Goal: Task Accomplishment & Management: Use online tool/utility

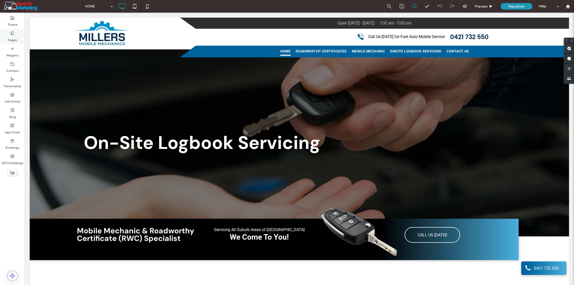
click at [12, 35] on use at bounding box center [12, 33] width 3 height 3
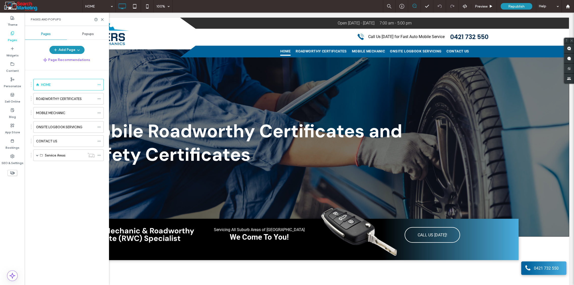
click at [51, 112] on label "MOBILE MECHANIC" at bounding box center [50, 113] width 29 height 9
click at [101, 19] on icon at bounding box center [102, 20] width 4 height 4
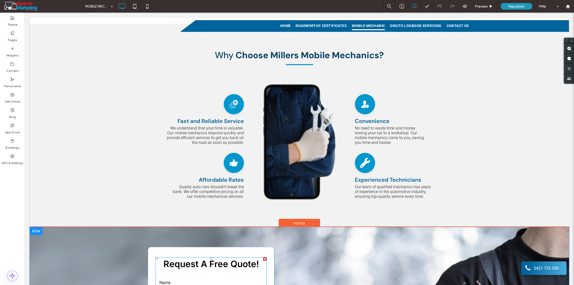
scroll to position [588, 0]
click at [36, 227] on div at bounding box center [36, 231] width 13 height 8
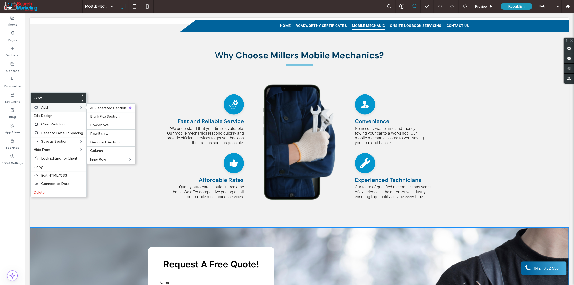
click at [63, 109] on div "Add AI-Generated Section Blank Flex Section Row Above Row Below Designed Sectio…" at bounding box center [58, 107] width 56 height 8
click at [102, 126] on span "Row Above" at bounding box center [99, 125] width 19 height 4
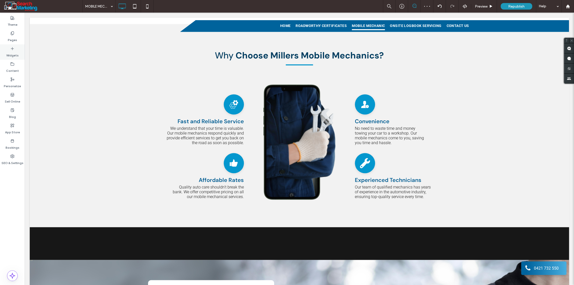
click at [11, 47] on icon at bounding box center [12, 49] width 4 height 4
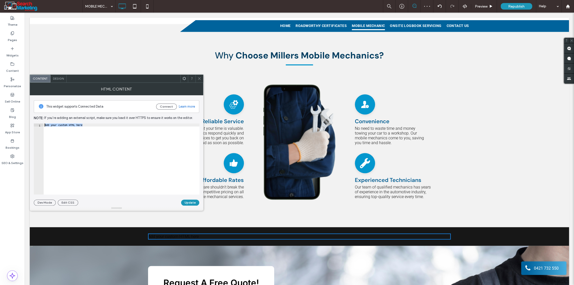
drag, startPoint x: 86, startPoint y: 125, endPoint x: 38, endPoint y: 125, distance: 47.9
click at [38, 125] on div "**********" at bounding box center [117, 159] width 166 height 71
paste textarea "**********"
type textarea "**********"
click at [190, 201] on button "Update" at bounding box center [190, 203] width 18 height 6
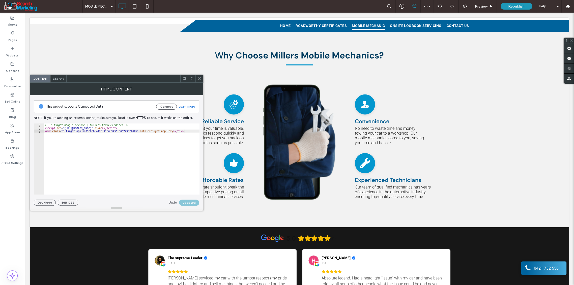
click at [200, 77] on icon at bounding box center [199, 79] width 4 height 4
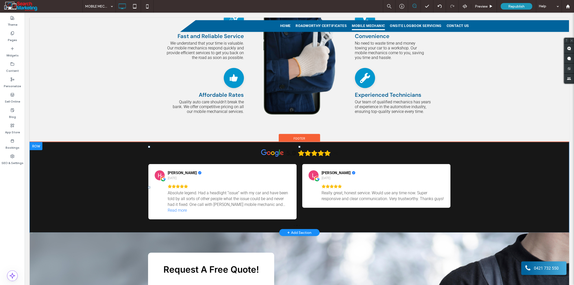
scroll to position [672, 0]
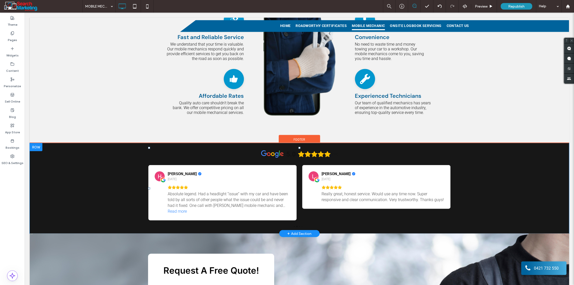
click at [70, 161] on div "Click To Paste Click To Paste 5.0 (14) The supreme Leader 1 month ago Dalton se…" at bounding box center [299, 188] width 539 height 90
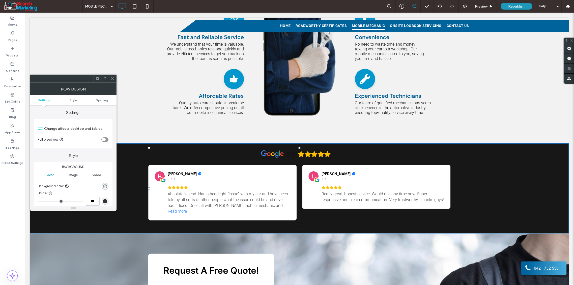
click at [105, 201] on div "rgb(51, 51, 51)" at bounding box center [105, 201] width 4 height 4
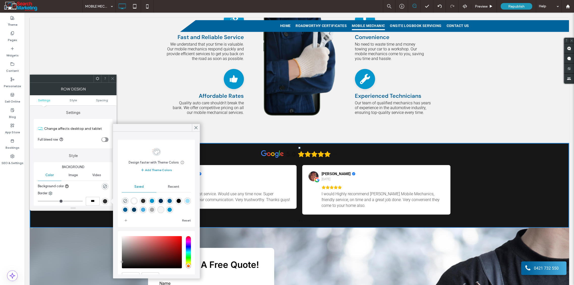
click at [127, 210] on div "rgba(2,93,146,1)" at bounding box center [125, 210] width 4 height 4
type input "*"
type input "***"
type input "*******"
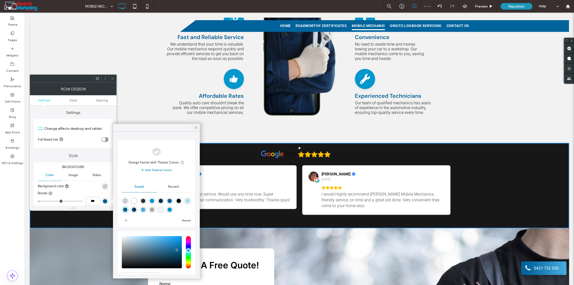
click at [196, 128] on use at bounding box center [196, 127] width 3 height 3
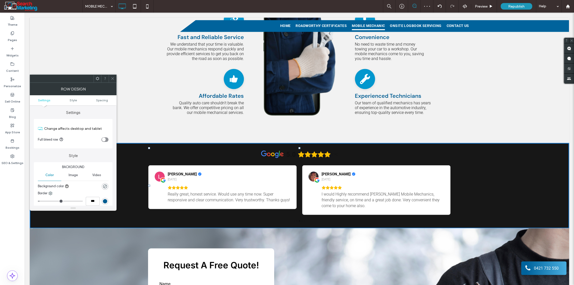
click at [113, 79] on icon at bounding box center [113, 79] width 4 height 4
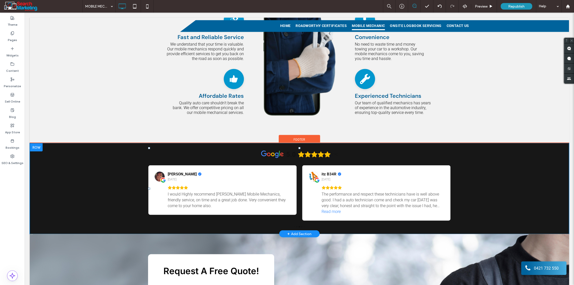
click at [35, 143] on div at bounding box center [36, 147] width 13 height 8
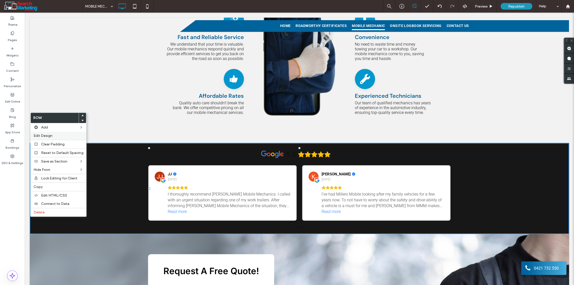
click at [41, 136] on span "Edit Design" at bounding box center [43, 136] width 19 height 4
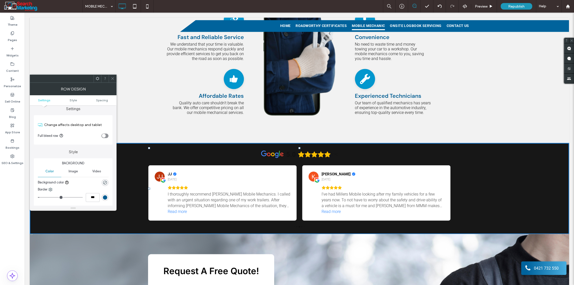
scroll to position [0, 0]
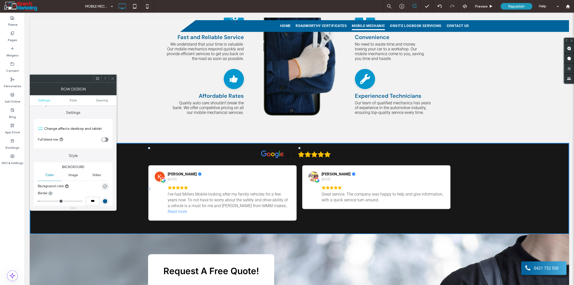
click at [73, 175] on span "Image" at bounding box center [72, 175] width 9 height 4
click at [112, 76] on span at bounding box center [113, 79] width 4 height 8
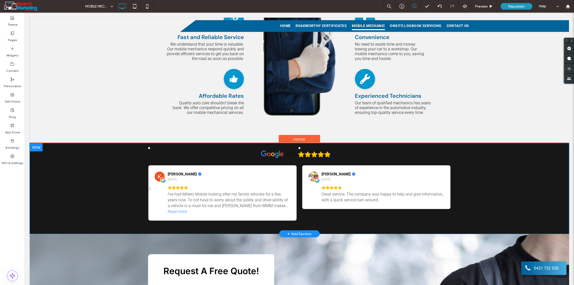
click at [79, 160] on div "Click To Paste Click To Paste 5.0 (14) itz B34R 1 year ago The performance and …" at bounding box center [299, 188] width 539 height 91
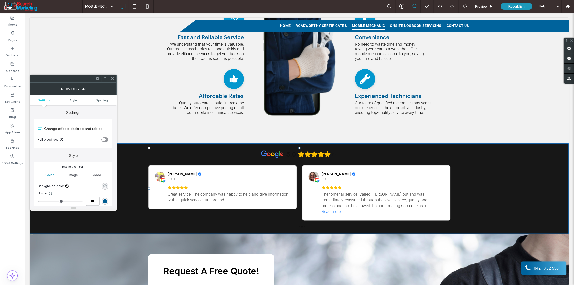
click at [105, 186] on icon "rgba(0, 0, 0, 0)" at bounding box center [105, 186] width 4 height 4
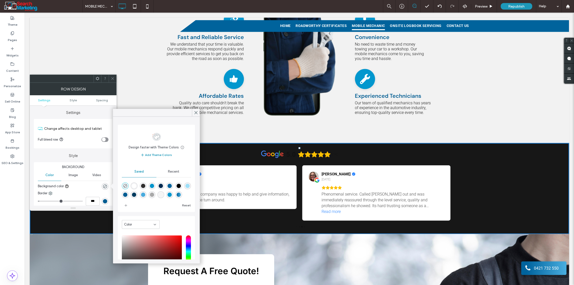
click at [136, 187] on div "rgba(255,255,255,1)" at bounding box center [134, 186] width 4 height 4
type input "*******"
type input "***"
type input "****"
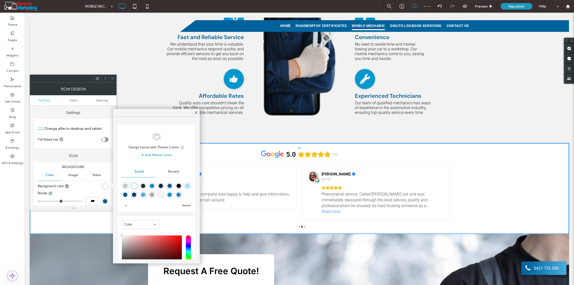
click at [153, 186] on div "rgba(1,148,203,1)" at bounding box center [152, 186] width 4 height 4
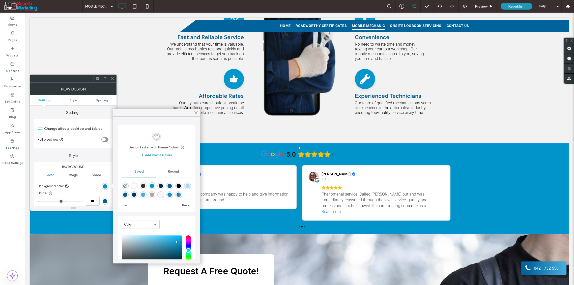
click at [172, 196] on div "rgba(3,151,206,1)" at bounding box center [169, 195] width 4 height 4
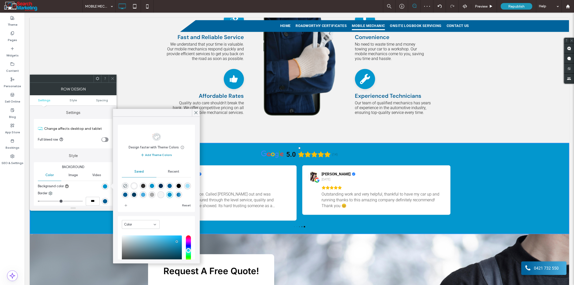
click at [135, 188] on div "rgba(255,255,255,1)" at bounding box center [134, 186] width 4 height 4
type input "*******"
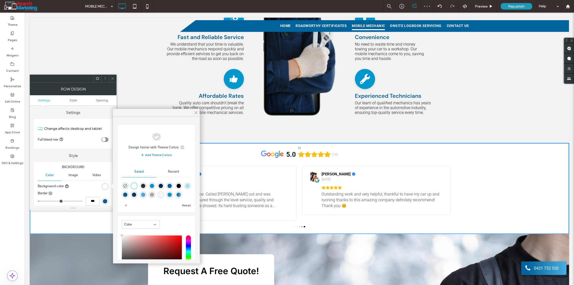
click at [197, 112] on icon at bounding box center [196, 112] width 5 height 5
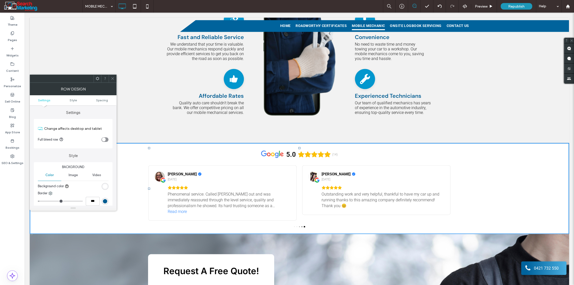
click at [113, 80] on span at bounding box center [113, 79] width 4 height 8
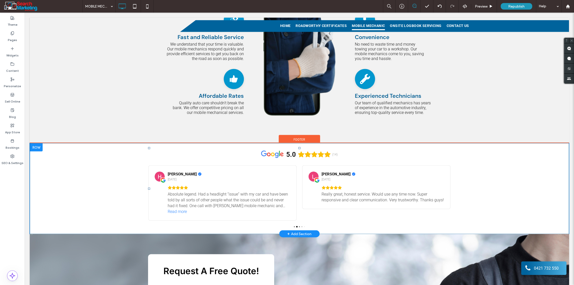
click at [85, 158] on div "Click To Paste Click To Paste 5.0 (14) The supreme Leader 1 month ago Dalton se…" at bounding box center [299, 188] width 539 height 91
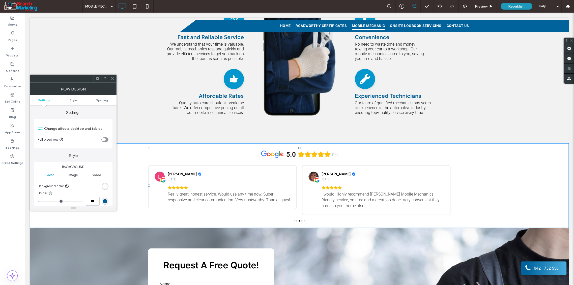
click at [103, 186] on div "rgb(255, 255, 255)" at bounding box center [105, 186] width 4 height 4
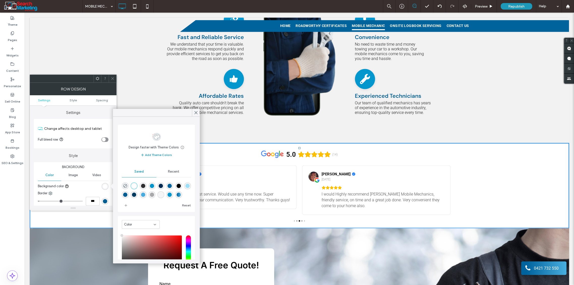
click at [172, 186] on div "rgba(0,99,156,1)" at bounding box center [169, 186] width 4 height 4
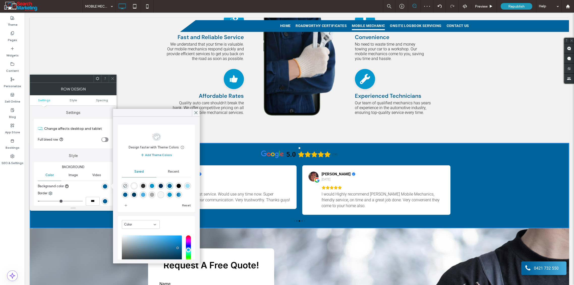
click at [181, 187] on div "rgba(0,0,0,1)" at bounding box center [178, 186] width 4 height 4
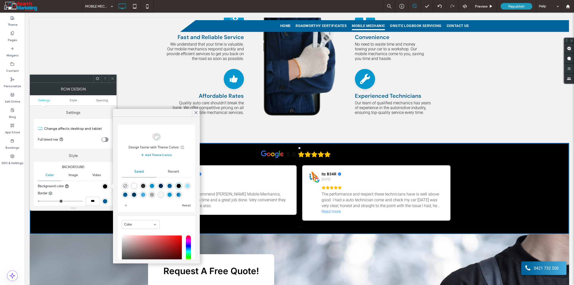
click at [154, 194] on div "rgba(169,169,169,1)" at bounding box center [152, 195] width 4 height 4
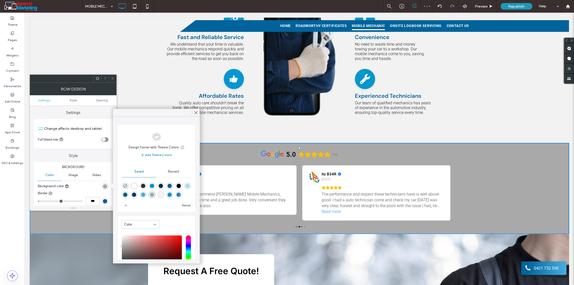
click at [134, 188] on div "rgba(255,255,255,1)" at bounding box center [134, 186] width 4 height 4
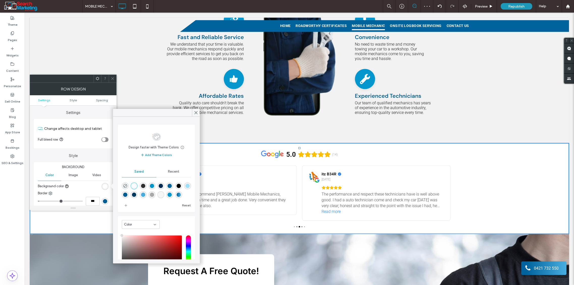
click at [145, 186] on div "rgba(48,47,47,1)" at bounding box center [143, 186] width 4 height 4
type input "*******"
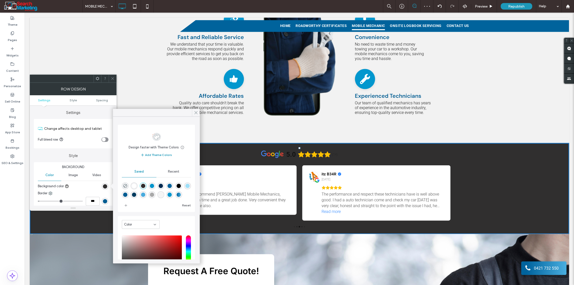
click at [196, 112] on use at bounding box center [196, 112] width 3 height 3
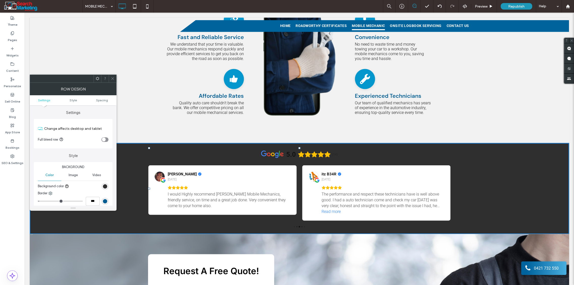
click at [113, 78] on icon at bounding box center [113, 79] width 4 height 4
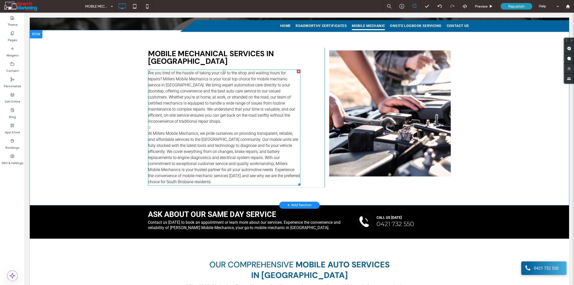
scroll to position [140, 0]
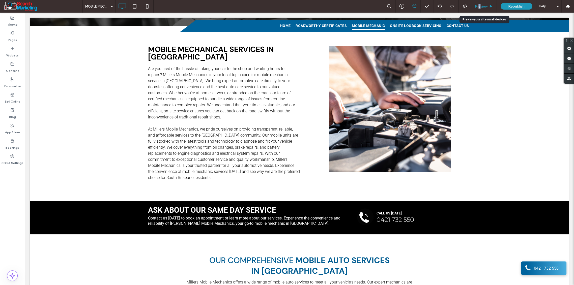
click at [478, 5] on span "Preview" at bounding box center [481, 6] width 13 height 4
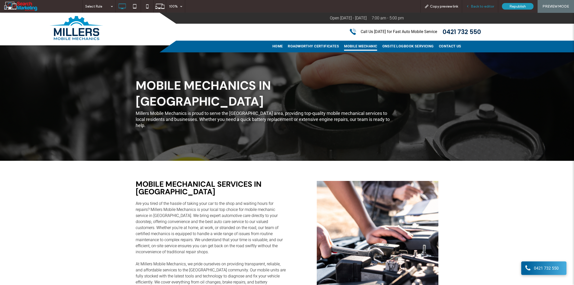
click at [481, 6] on span "Back to editor" at bounding box center [482, 6] width 23 height 4
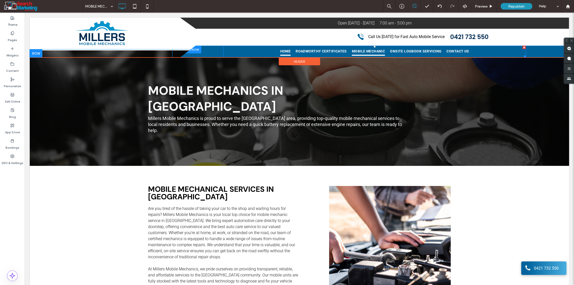
click at [282, 51] on span "HOME" at bounding box center [285, 51] width 11 height 8
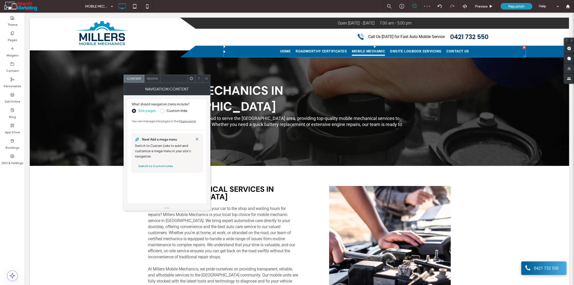
click at [207, 78] on icon at bounding box center [206, 79] width 4 height 4
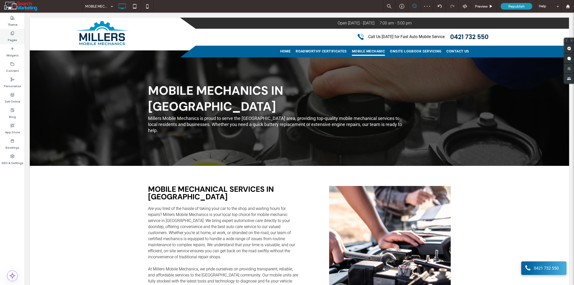
click at [14, 38] on label "Pages" at bounding box center [12, 38] width 9 height 7
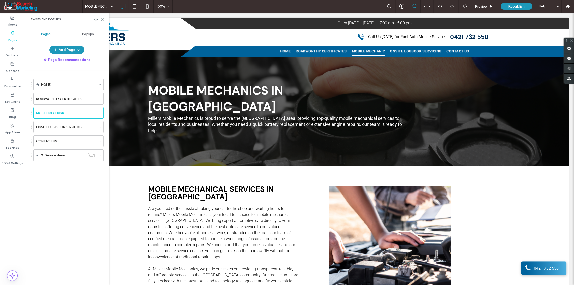
click at [44, 84] on label "HOME" at bounding box center [46, 84] width 10 height 9
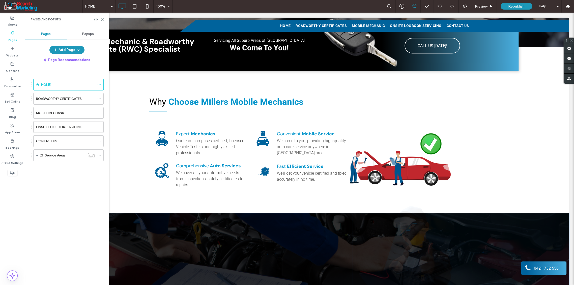
scroll to position [224, 0]
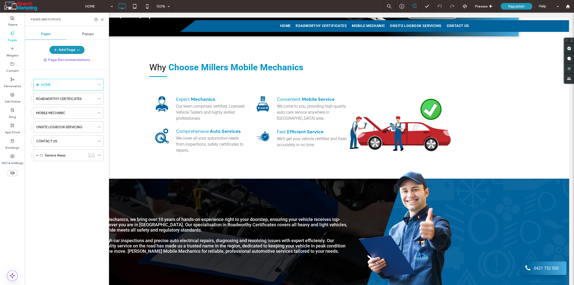
click at [102, 17] on div "Pages and Popups" at bounding box center [67, 19] width 84 height 13
click at [101, 19] on icon at bounding box center [102, 20] width 4 height 4
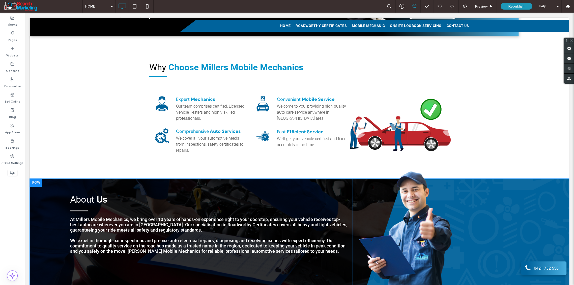
click at [36, 181] on div at bounding box center [36, 183] width 13 height 8
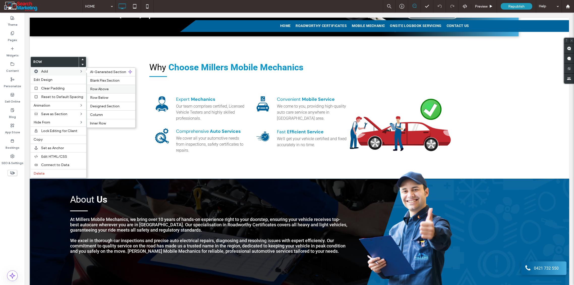
click at [96, 89] on span "Row Above" at bounding box center [99, 89] width 19 height 4
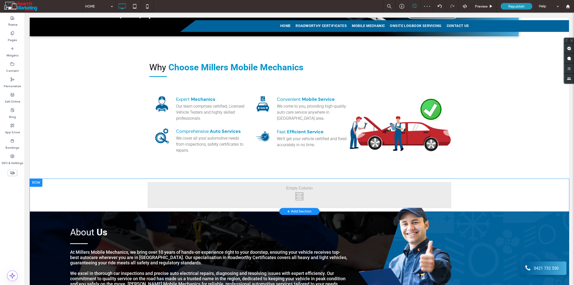
click at [296, 193] on div "Click To Paste Click To Paste" at bounding box center [299, 194] width 302 height 25
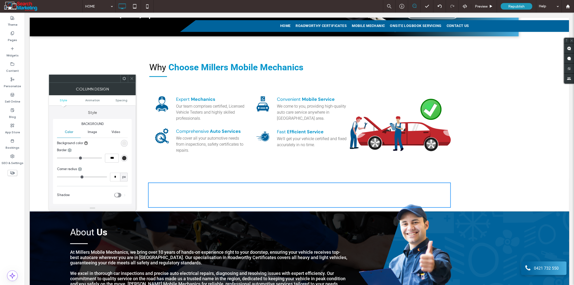
click at [168, 189] on div "Click To Paste Click To Paste" at bounding box center [299, 194] width 302 height 25
click at [132, 78] on icon at bounding box center [132, 79] width 4 height 4
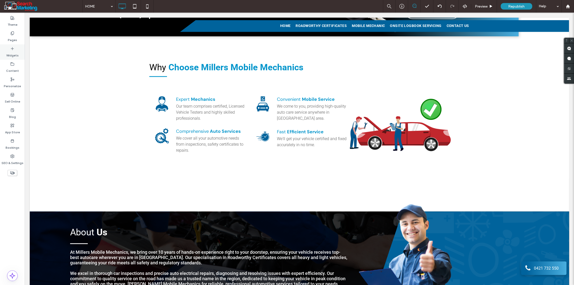
click at [12, 49] on icon at bounding box center [12, 49] width 4 height 4
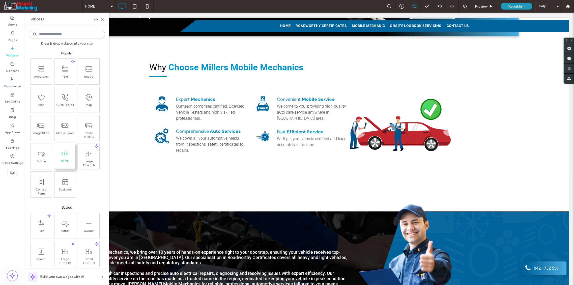
click at [67, 159] on span "HTML" at bounding box center [64, 162] width 21 height 7
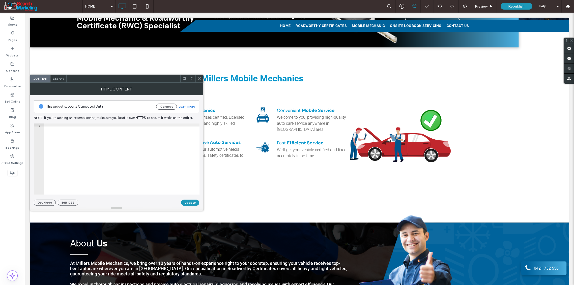
scroll to position [235, 0]
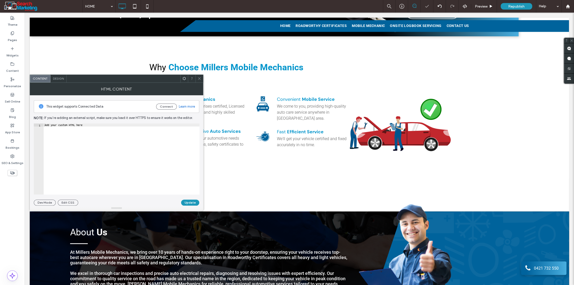
click at [199, 77] on icon at bounding box center [199, 79] width 4 height 4
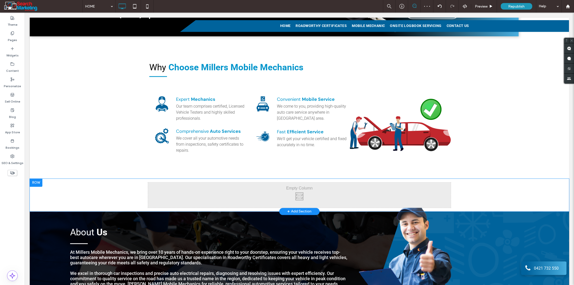
click at [298, 194] on div "Click To Paste Click To Paste" at bounding box center [299, 194] width 302 height 25
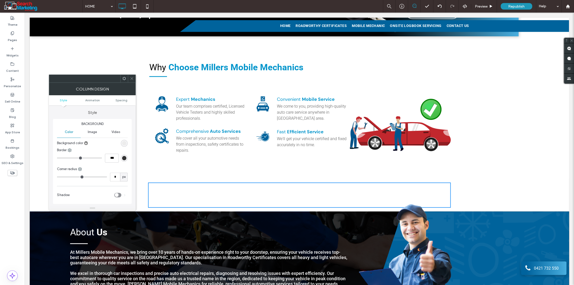
click at [131, 79] on icon at bounding box center [132, 79] width 4 height 4
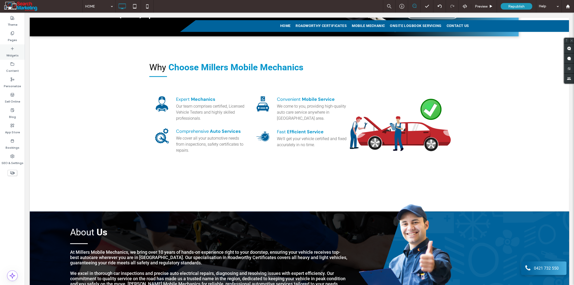
click at [11, 50] on icon at bounding box center [12, 49] width 4 height 4
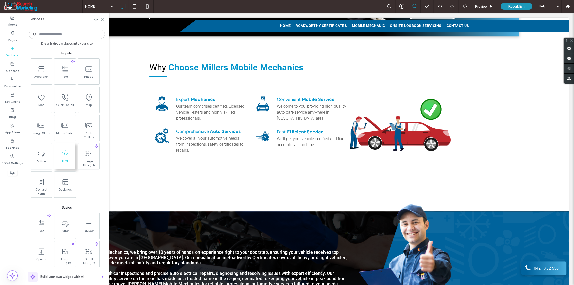
click at [63, 158] on span at bounding box center [64, 152] width 21 height 11
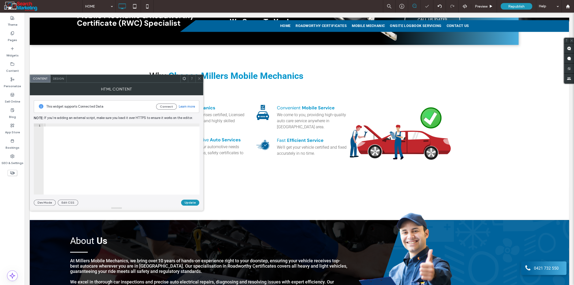
scroll to position [243, 0]
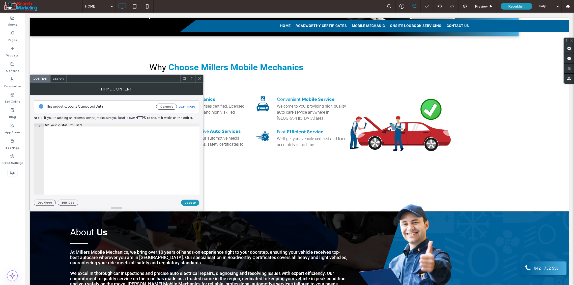
click at [51, 124] on div "Add your custom HTML here" at bounding box center [122, 162] width 156 height 77
paste textarea "**********"
type textarea "**********"
click at [186, 201] on button "Update" at bounding box center [190, 203] width 18 height 6
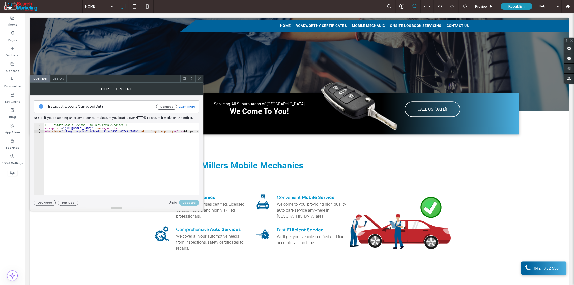
scroll to position [342, 0]
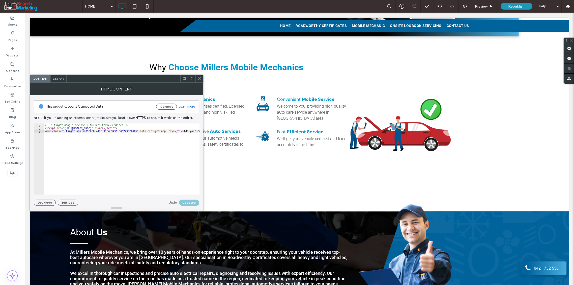
click at [198, 78] on icon at bounding box center [199, 79] width 4 height 4
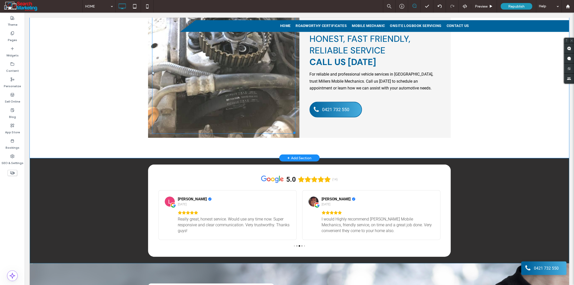
scroll to position [1014, 0]
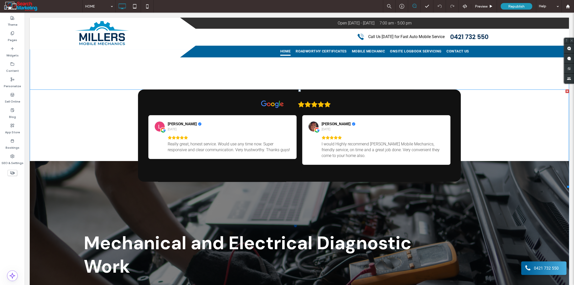
click at [340, 102] on span at bounding box center [299, 138] width 539 height 98
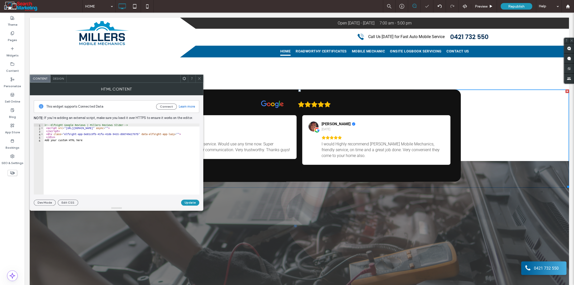
click at [183, 77] on use at bounding box center [183, 78] width 3 height 3
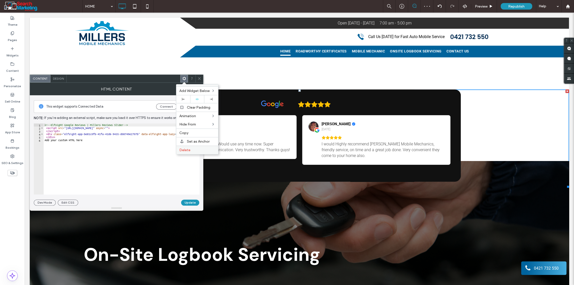
click at [185, 148] on span "Delete" at bounding box center [184, 150] width 11 height 4
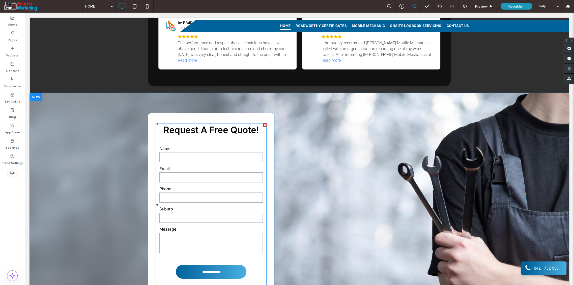
scroll to position [896, 0]
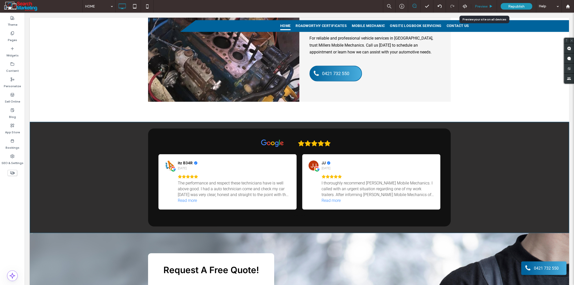
click at [480, 5] on span "Preview" at bounding box center [481, 6] width 13 height 4
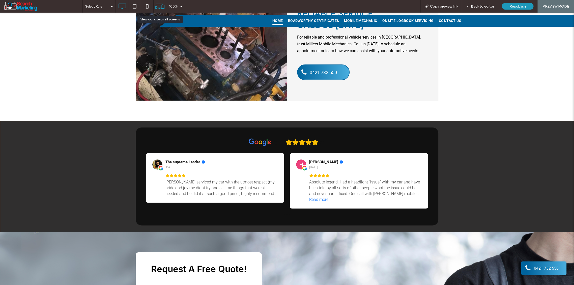
click at [157, 7] on icon at bounding box center [160, 7] width 10 height 10
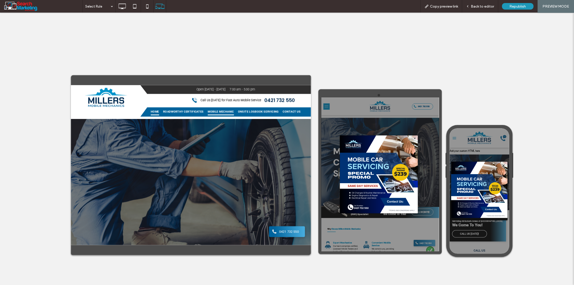
click at [254, 118] on span "MOBILE MECHANIC" at bounding box center [259, 119] width 33 height 8
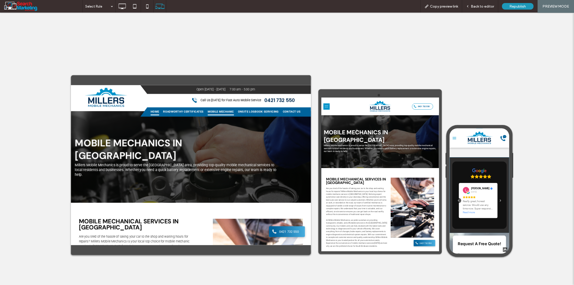
click at [172, 117] on span "HOME" at bounding box center [176, 119] width 11 height 8
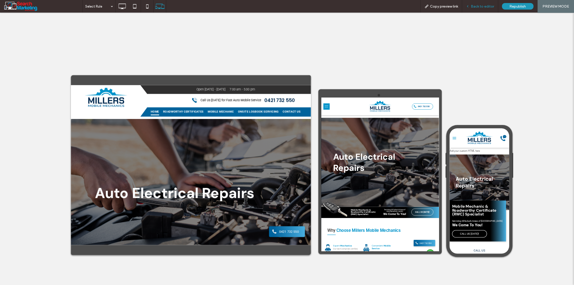
click at [480, 6] on span "Back to editor" at bounding box center [482, 6] width 23 height 4
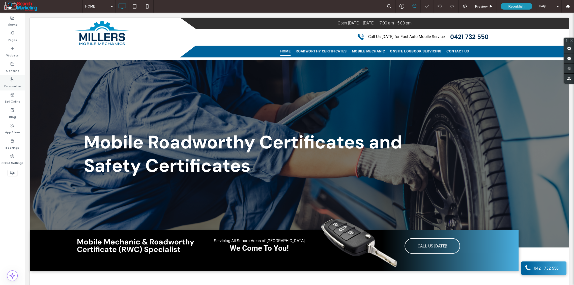
click at [11, 83] on label "Personalize" at bounding box center [12, 84] width 17 height 7
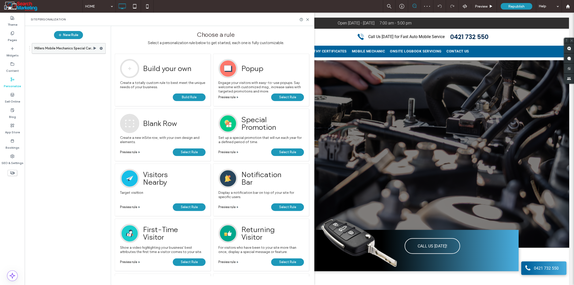
click at [101, 47] on icon at bounding box center [101, 49] width 4 height 4
click at [122, 58] on span "Edit" at bounding box center [121, 59] width 7 height 4
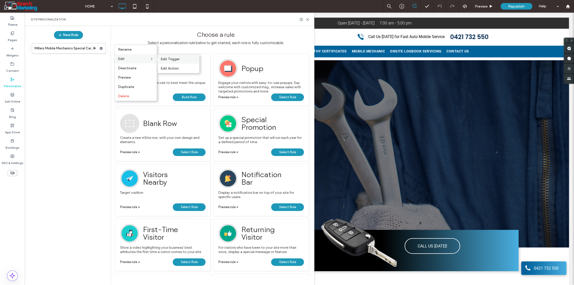
click at [168, 59] on span "Edit Trigger" at bounding box center [169, 59] width 19 height 4
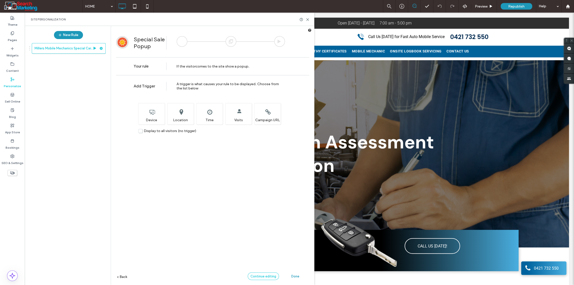
click at [264, 275] on span "Continue editing" at bounding box center [263, 276] width 26 height 4
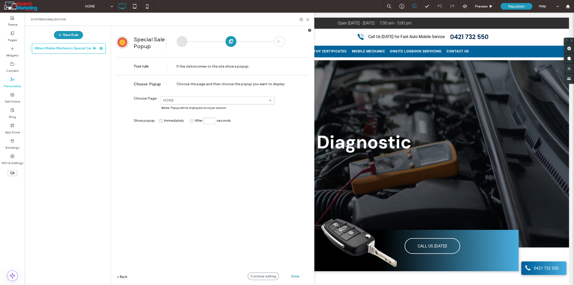
click at [269, 100] on span at bounding box center [270, 100] width 3 height 3
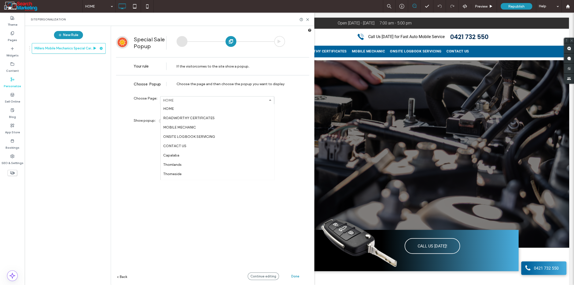
click at [286, 96] on div "**********" at bounding box center [212, 187] width 193 height 225
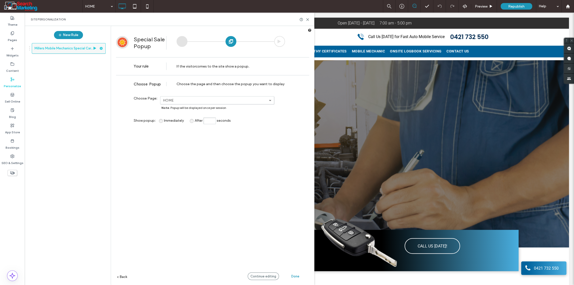
click at [102, 49] on icon at bounding box center [101, 49] width 4 height 4
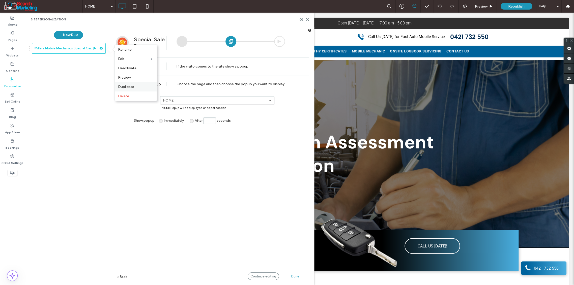
click at [123, 87] on span "Duplicate" at bounding box center [126, 87] width 16 height 4
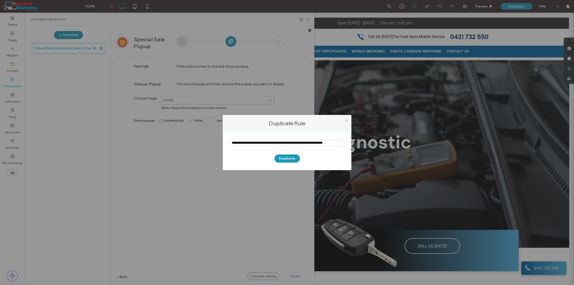
drag, startPoint x: 241, startPoint y: 143, endPoint x: 225, endPoint y: 143, distance: 16.1
click at [225, 143] on div "Duplicate" at bounding box center [287, 151] width 129 height 38
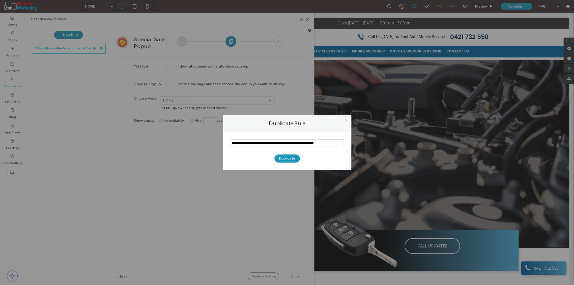
click at [270, 142] on input "notEmpty" at bounding box center [286, 142] width 113 height 7
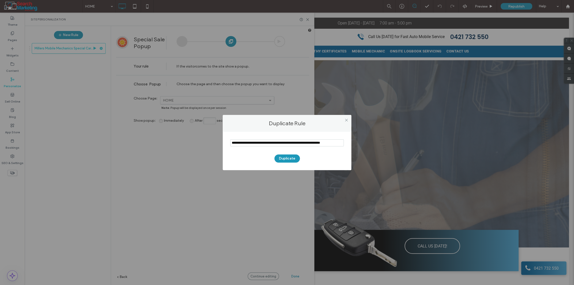
click at [232, 142] on input "notEmpty" at bounding box center [286, 142] width 113 height 7
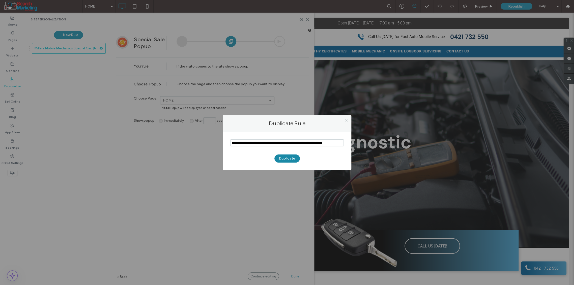
type input "**********"
click at [287, 158] on button "Duplicate" at bounding box center [286, 159] width 25 height 8
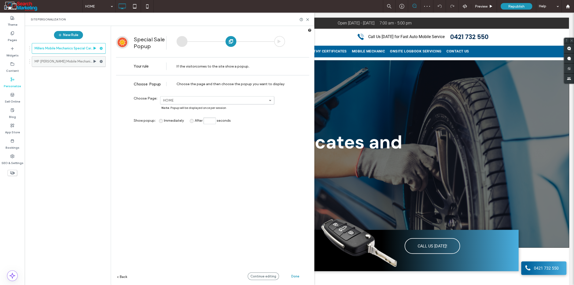
click at [62, 63] on label "MP [PERSON_NAME] Mobile Mechanics Page Special Car Service Promo 2025 (Pop Up)" at bounding box center [64, 61] width 58 height 10
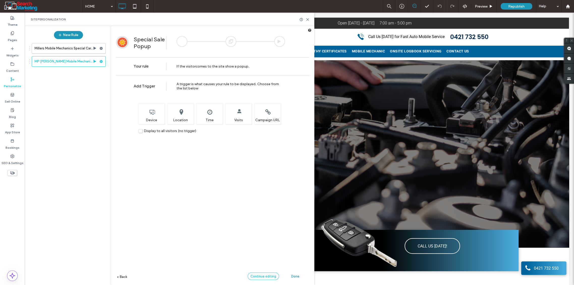
click at [263, 275] on span "Continue editing" at bounding box center [263, 276] width 26 height 4
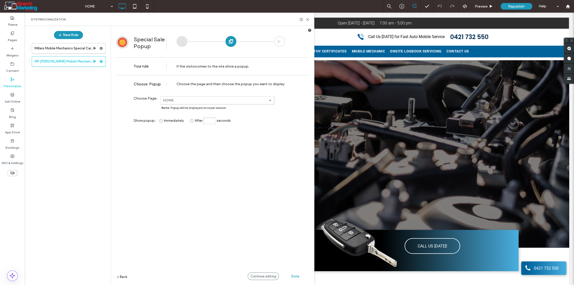
click at [269, 100] on span at bounding box center [270, 100] width 3 height 3
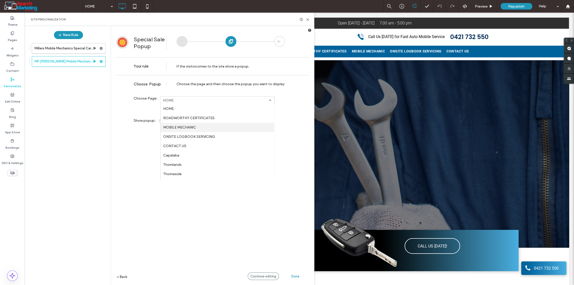
click at [183, 126] on label "MOBILE MECHANIC" at bounding box center [179, 127] width 33 height 4
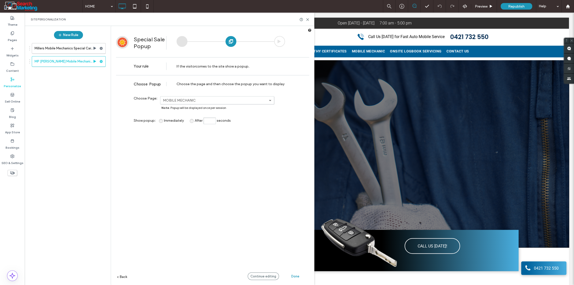
click at [261, 276] on span "Continue editing" at bounding box center [263, 276] width 26 height 4
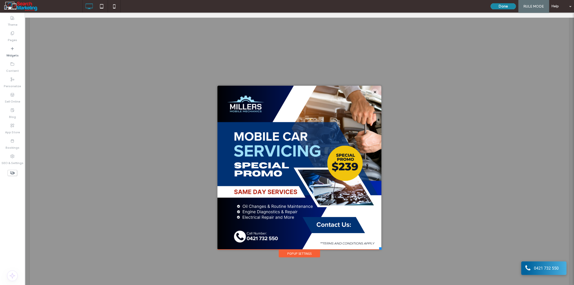
click at [500, 5] on button "Done" at bounding box center [502, 6] width 25 height 6
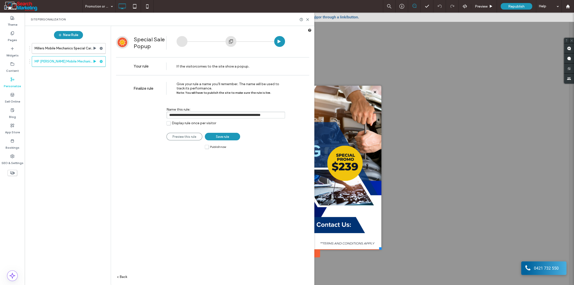
click at [208, 147] on label "Publish now" at bounding box center [215, 147] width 21 height 4
click at [227, 136] on span "Save rule" at bounding box center [222, 137] width 13 height 4
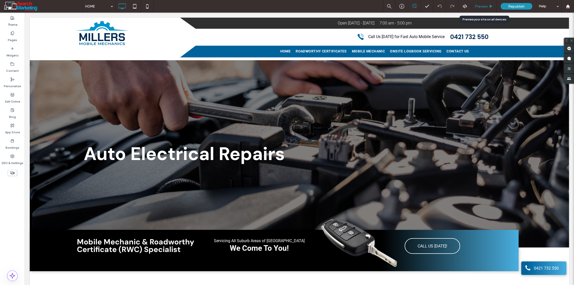
click at [482, 3] on div "Preview" at bounding box center [484, 6] width 26 height 13
click at [481, 7] on span "Preview" at bounding box center [481, 6] width 13 height 4
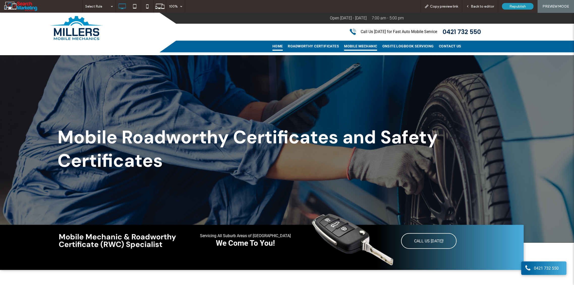
click at [356, 47] on span "MOBILE MECHANIC" at bounding box center [360, 46] width 33 height 8
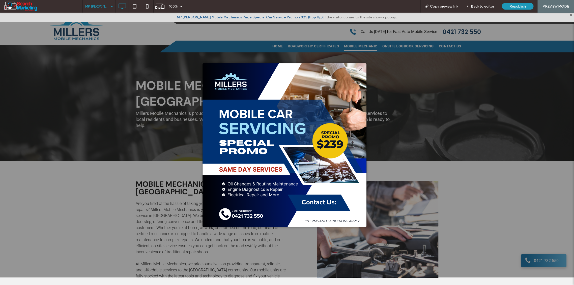
click at [360, 69] on div at bounding box center [359, 69] width 7 height 7
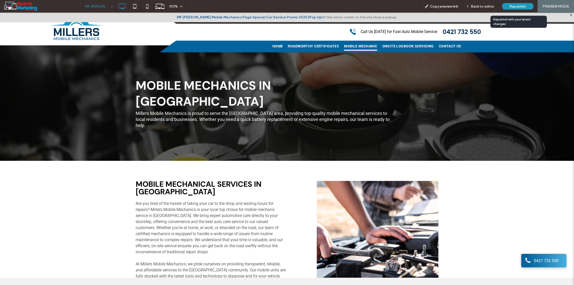
click at [514, 8] on span "Republish" at bounding box center [517, 6] width 16 height 4
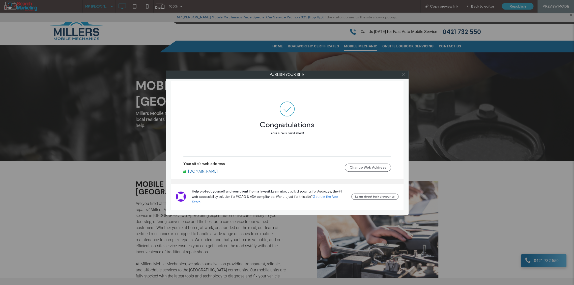
click at [403, 74] on icon at bounding box center [403, 75] width 4 height 4
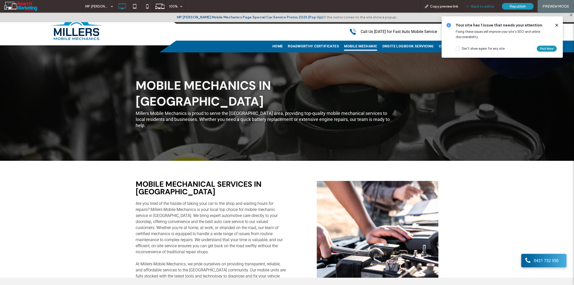
click at [477, 5] on span "Back to editor" at bounding box center [482, 6] width 23 height 4
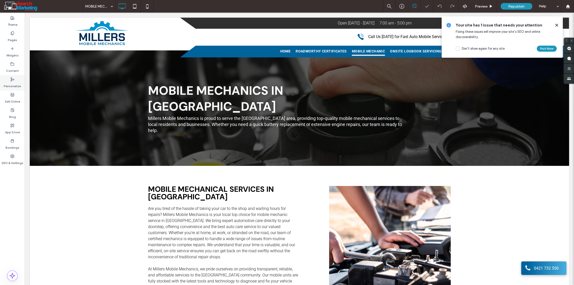
click at [10, 80] on icon at bounding box center [12, 79] width 4 height 4
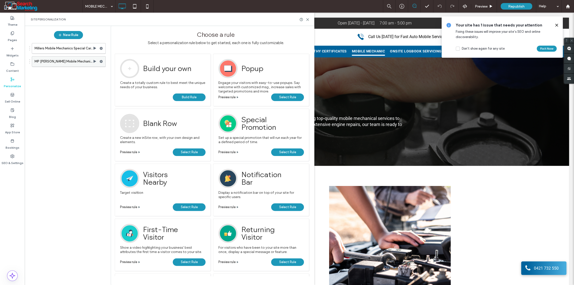
click at [101, 62] on use at bounding box center [101, 61] width 3 height 3
click at [102, 62] on use at bounding box center [101, 61] width 3 height 3
click at [93, 63] on label "MP [PERSON_NAME] Mobile Mechanics Page Special Car Service Promo 2025 (Pop Up)" at bounding box center [64, 61] width 58 height 10
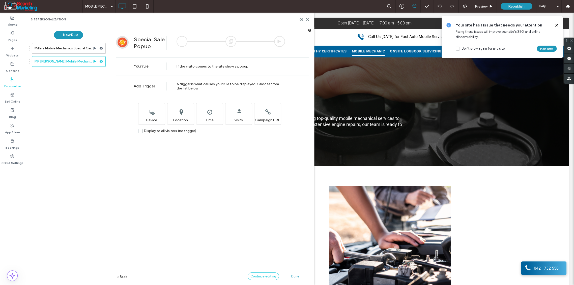
click at [263, 275] on span "Continue editing" at bounding box center [263, 276] width 26 height 4
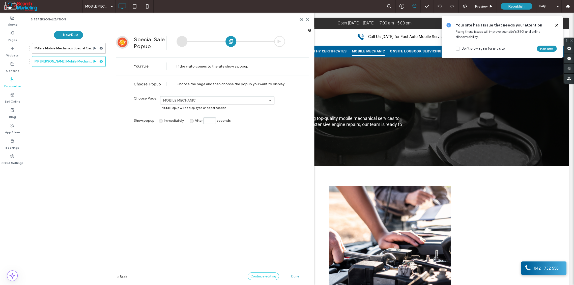
click at [266, 277] on span "Continue editing" at bounding box center [263, 276] width 26 height 4
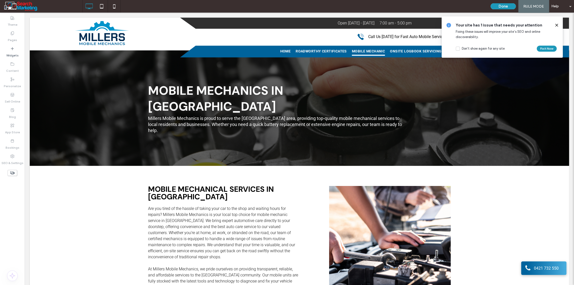
click at [556, 24] on icon at bounding box center [556, 25] width 4 height 4
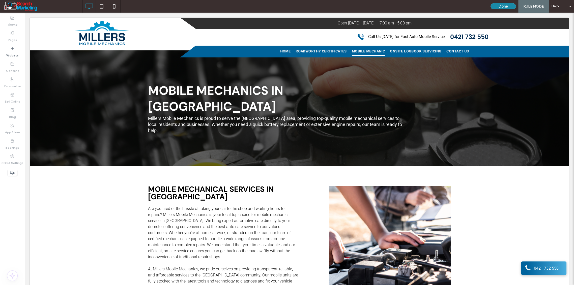
click at [499, 6] on button "Done" at bounding box center [502, 6] width 25 height 6
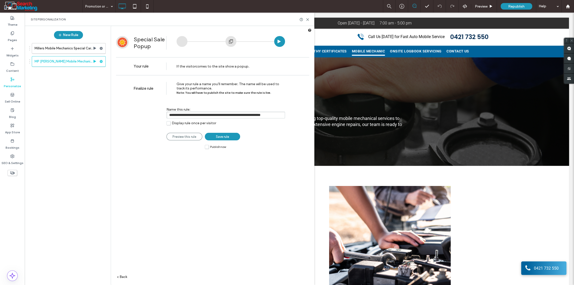
click at [281, 41] on div at bounding box center [279, 41] width 11 height 11
click at [223, 138] on span "Save rule" at bounding box center [222, 137] width 13 height 4
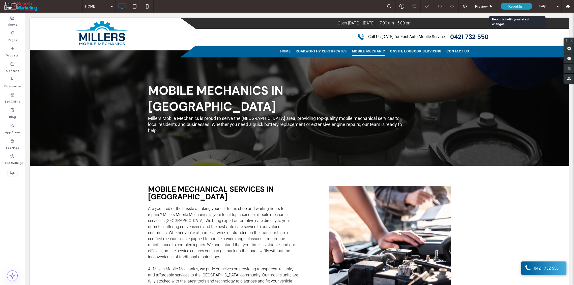
click at [514, 5] on span "Republish" at bounding box center [516, 6] width 16 height 4
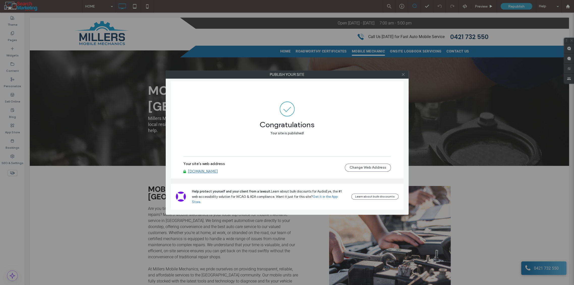
click at [403, 75] on icon at bounding box center [403, 75] width 4 height 4
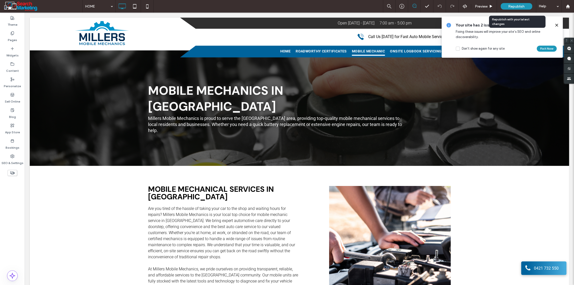
click at [512, 4] on div "Republish" at bounding box center [516, 6] width 32 height 7
